Goal: Information Seeking & Learning: Learn about a topic

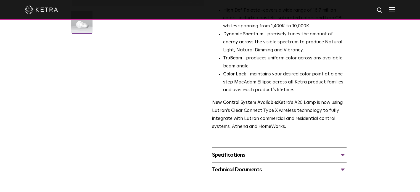
scroll to position [165, 0]
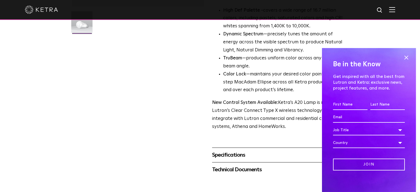
click at [248, 150] on div "Specifications" at bounding box center [279, 154] width 134 height 9
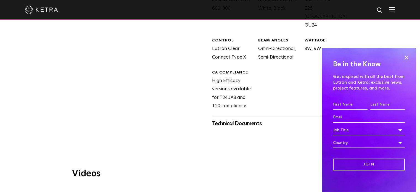
scroll to position [359, 0]
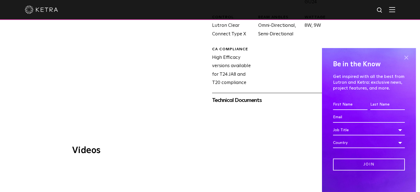
click at [402, 58] on span at bounding box center [406, 58] width 8 height 8
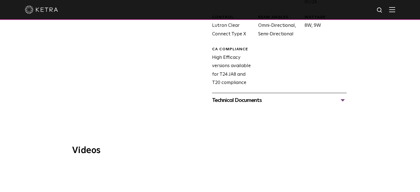
click at [244, 96] on div "Technical Documents" at bounding box center [279, 100] width 134 height 9
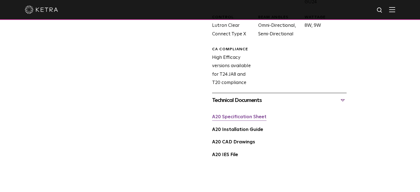
click at [241, 114] on link "A20 Specification Sheet" at bounding box center [239, 116] width 54 height 5
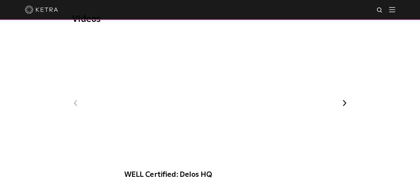
scroll to position [528, 0]
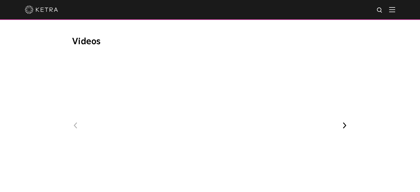
click at [343, 122] on button "Next" at bounding box center [344, 125] width 7 height 7
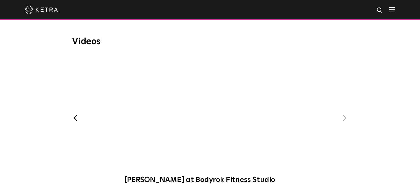
click at [343, 115] on div "Previous WELL Certified: Delos HQ Ketra at Bodyrok Fitness Studio Next" at bounding box center [210, 122] width 276 height 133
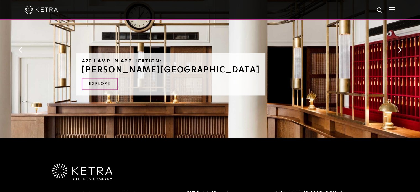
scroll to position [760, 0]
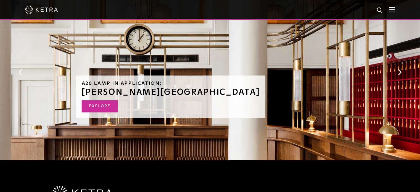
click at [103, 100] on link "Explore" at bounding box center [100, 106] width 36 height 12
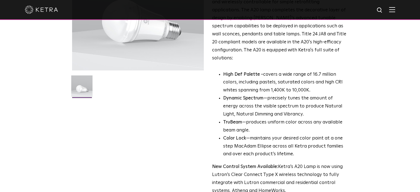
scroll to position [0, 0]
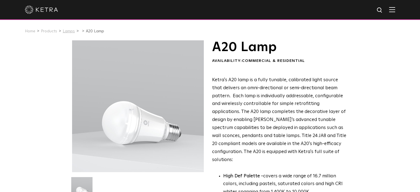
click at [68, 30] on link "Lamps" at bounding box center [69, 31] width 12 height 4
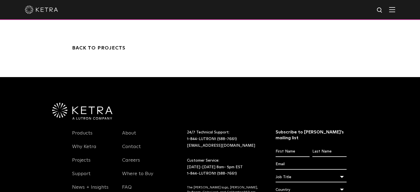
scroll to position [1862, 0]
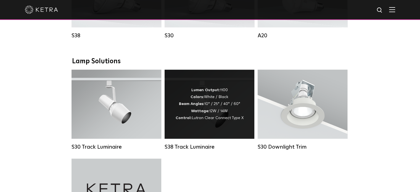
scroll to position [460, 0]
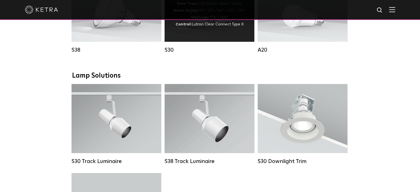
click at [197, 41] on div "Lumen Output: 1100 Colors: White / Black Base Type: E26 Edison Base / GU24 Beam…" at bounding box center [209, 7] width 90 height 69
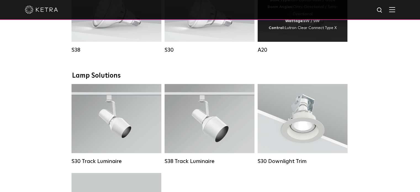
click at [314, 38] on div "Lumen Output: 600 / 800 Colors: White / Black Base Type: E26 Edison Base / GU24…" at bounding box center [302, 7] width 90 height 69
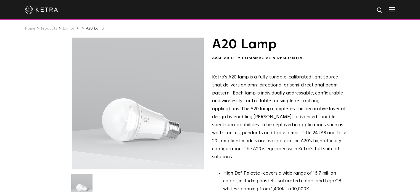
scroll to position [165, 0]
